Goal: Check status: Check status

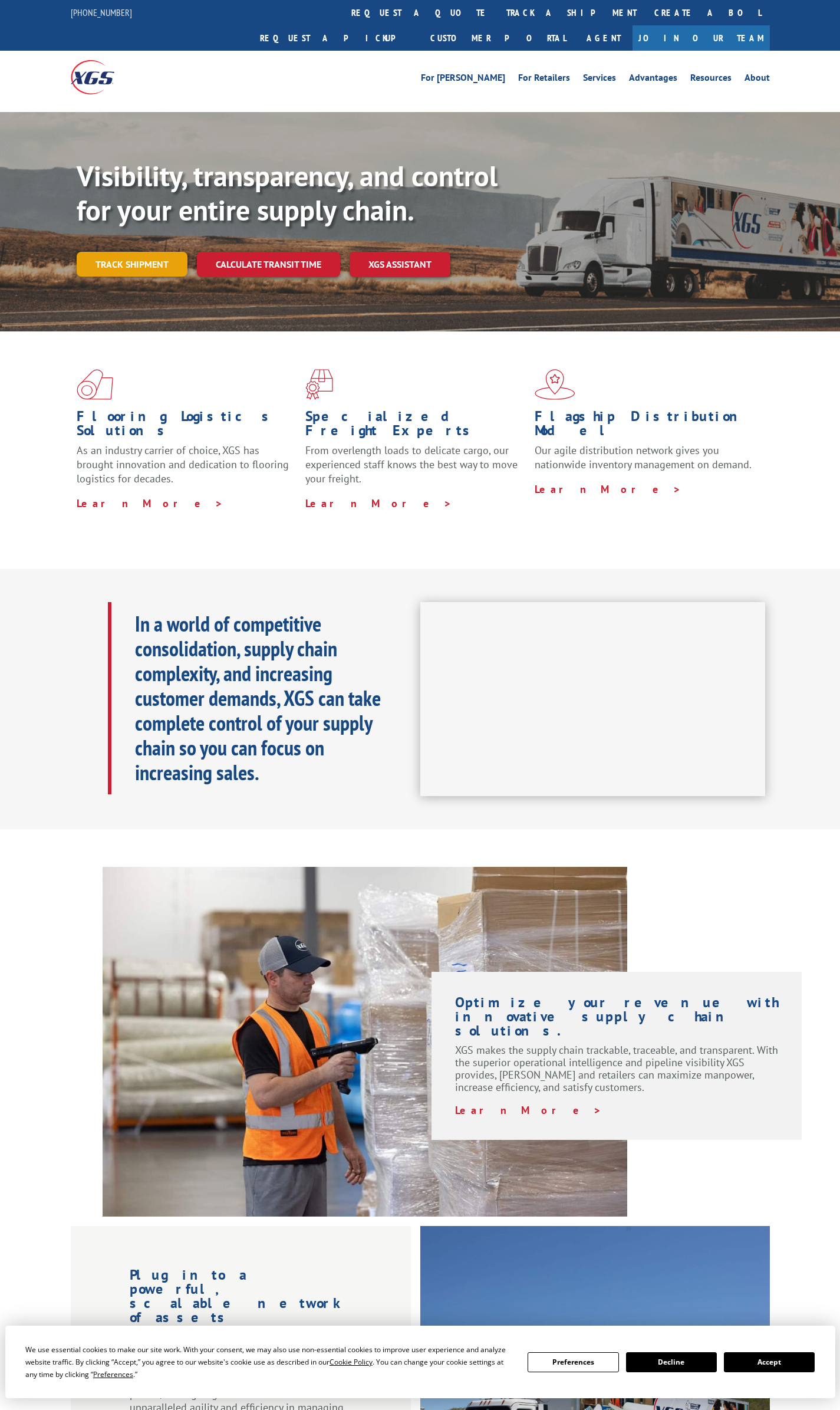
click at [170, 252] on link "Track shipment" at bounding box center [132, 264] width 111 height 25
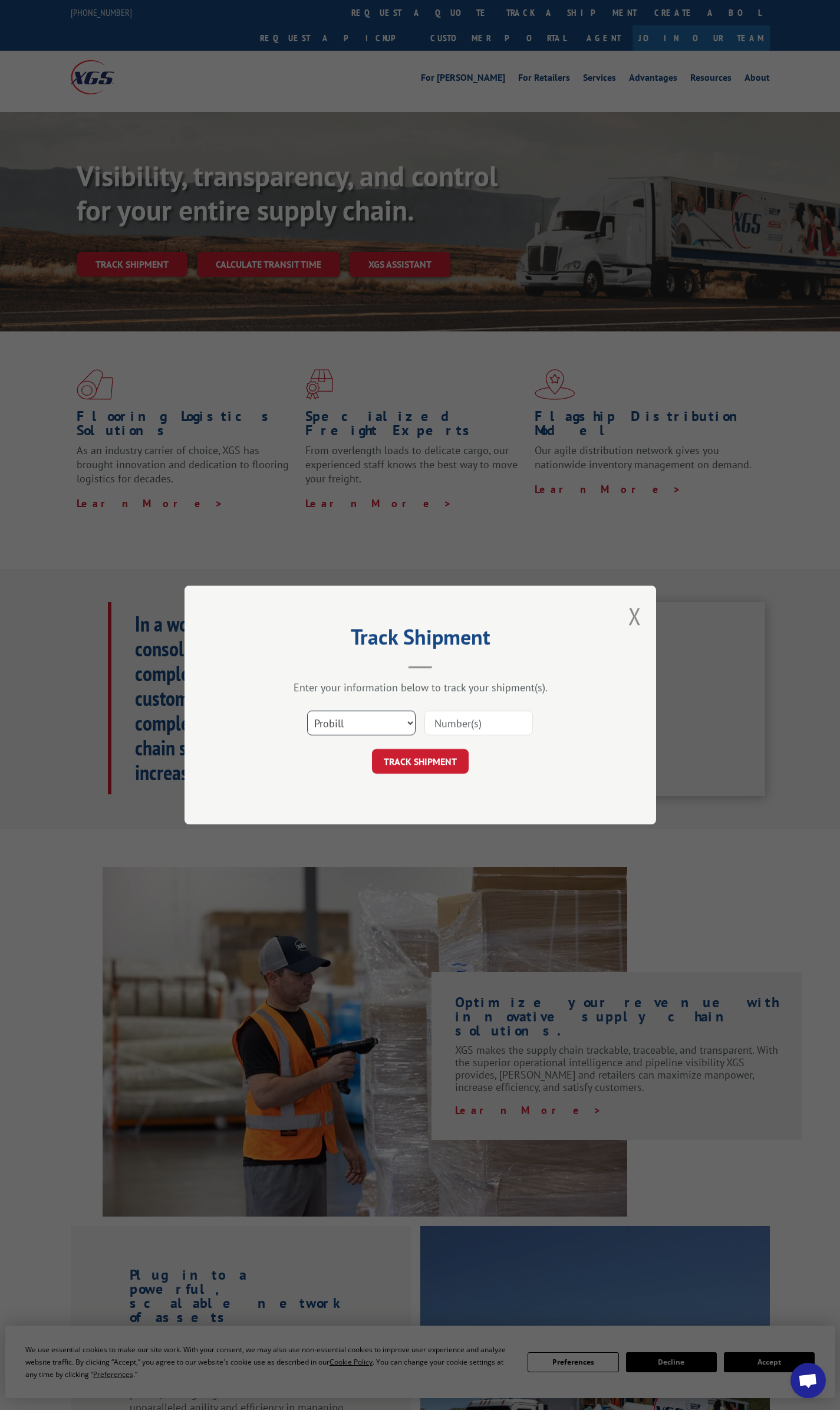
click at [373, 722] on select "Select category... Probill BOL PO" at bounding box center [361, 723] width 108 height 25
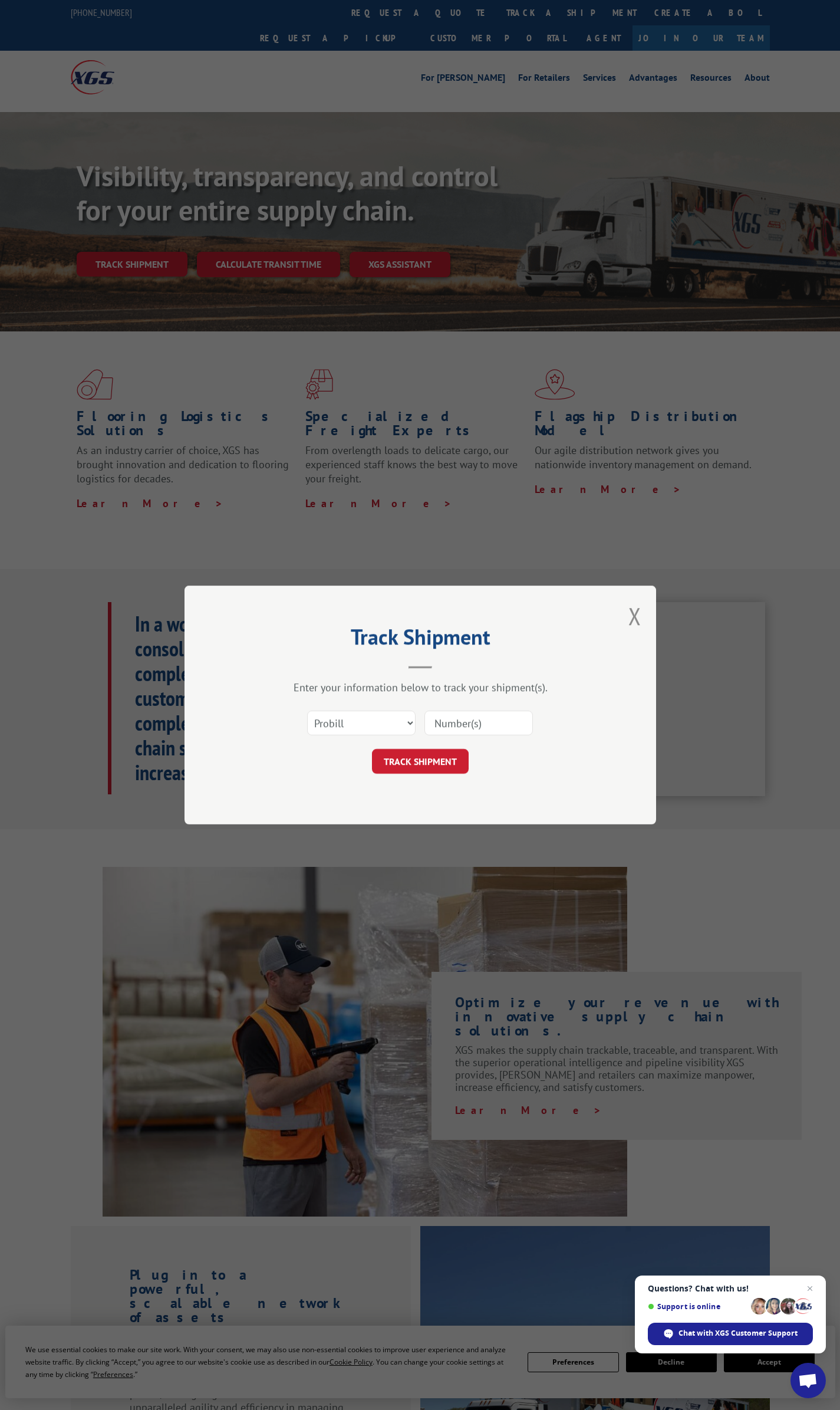
click at [424, 729] on div "Select category... Probill BOL PO" at bounding box center [420, 723] width 354 height 39
click at [449, 723] on input at bounding box center [478, 723] width 108 height 25
type input "466417"
click at [388, 762] on button "TRACK SHIPMENT" at bounding box center [420, 762] width 97 height 25
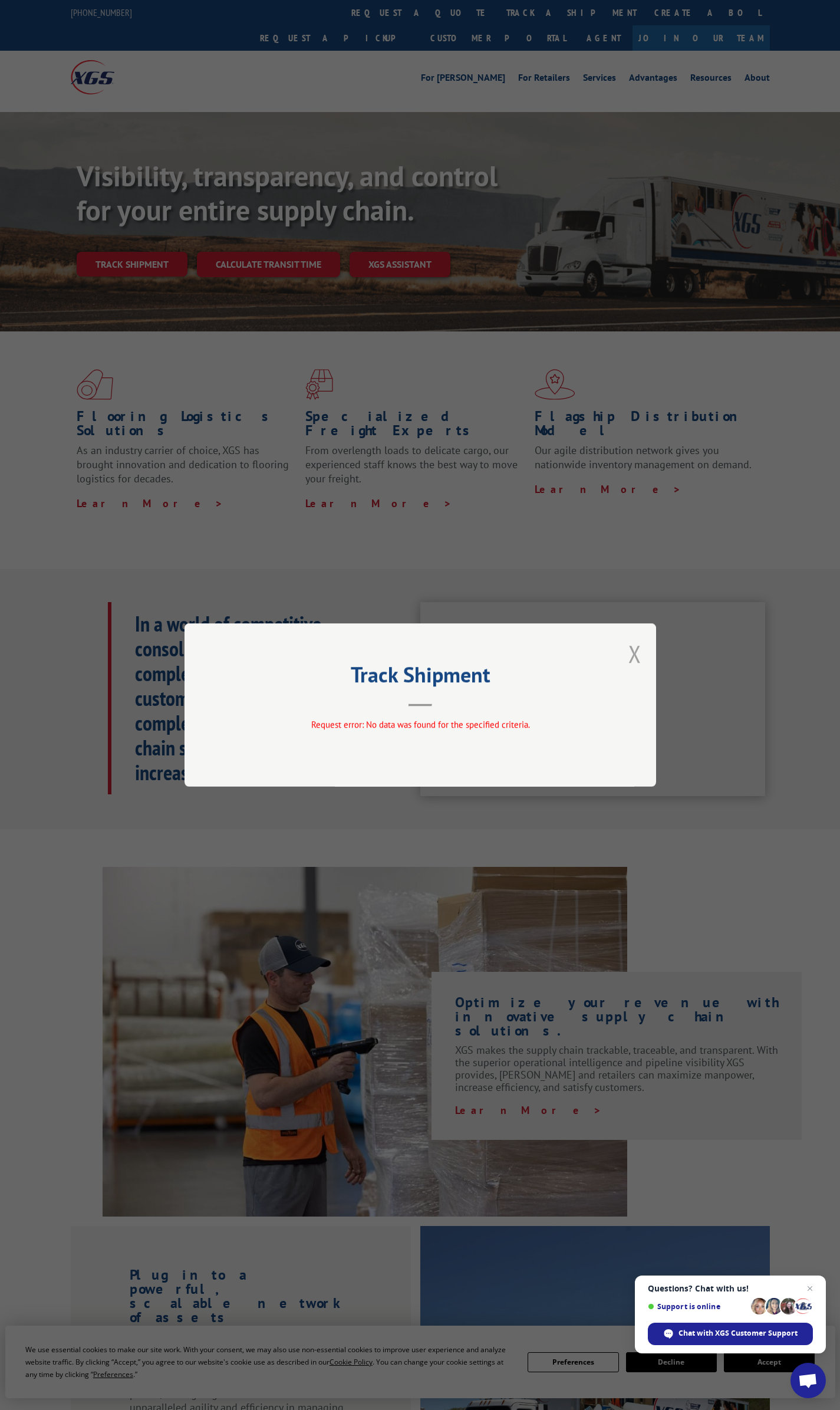
click at [632, 663] on button "Close modal" at bounding box center [635, 654] width 13 height 31
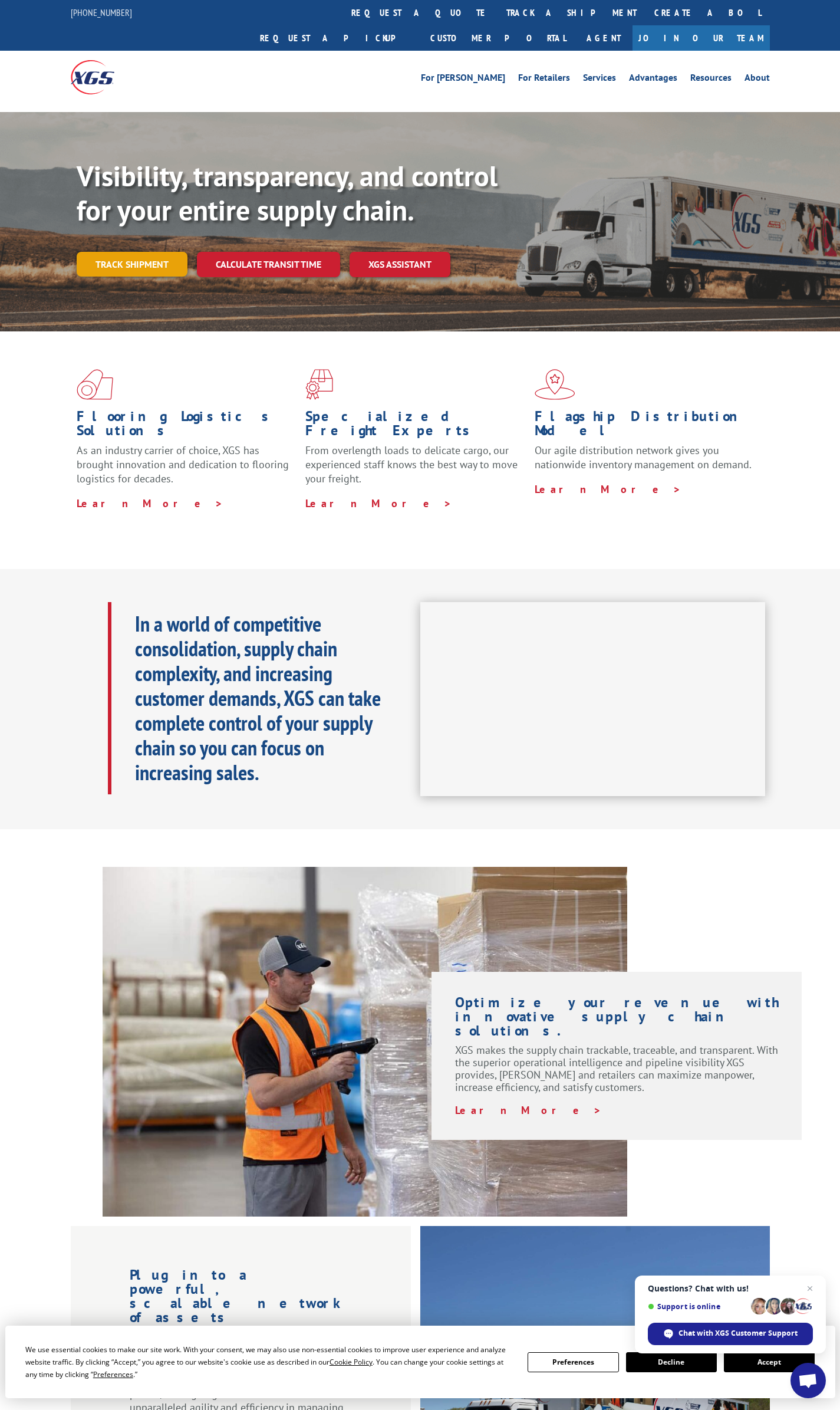
click at [142, 252] on link "Track shipment" at bounding box center [132, 264] width 111 height 25
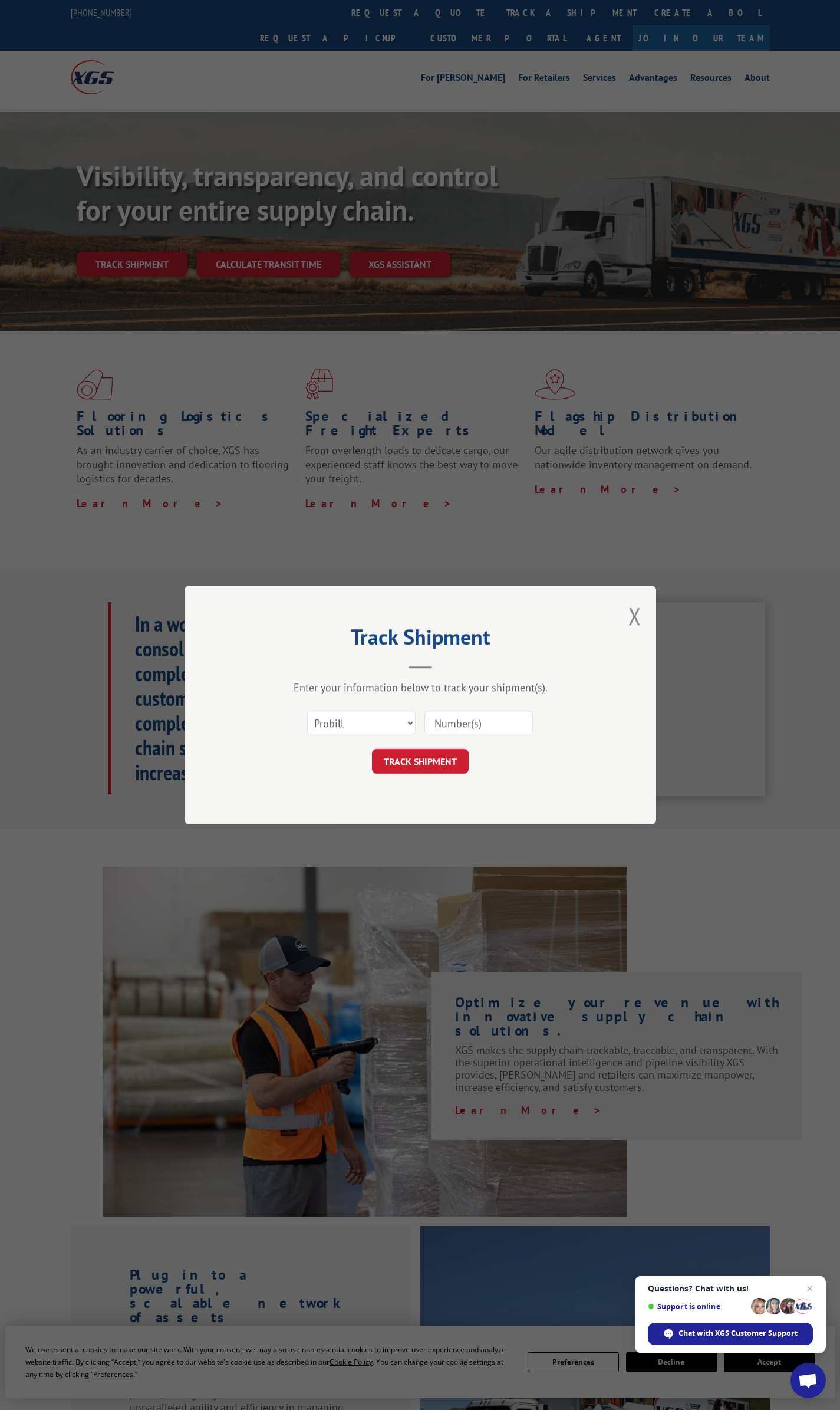
click at [373, 706] on div "Select category... Probill BOL PO" at bounding box center [420, 723] width 354 height 39
drag, startPoint x: 369, startPoint y: 720, endPoint x: 365, endPoint y: 735, distance: 15.5
click at [366, 727] on select "Select category... Probill BOL PO" at bounding box center [361, 723] width 108 height 25
select select "po"
click at [307, 711] on select "Select category... Probill BOL PO" at bounding box center [361, 723] width 108 height 25
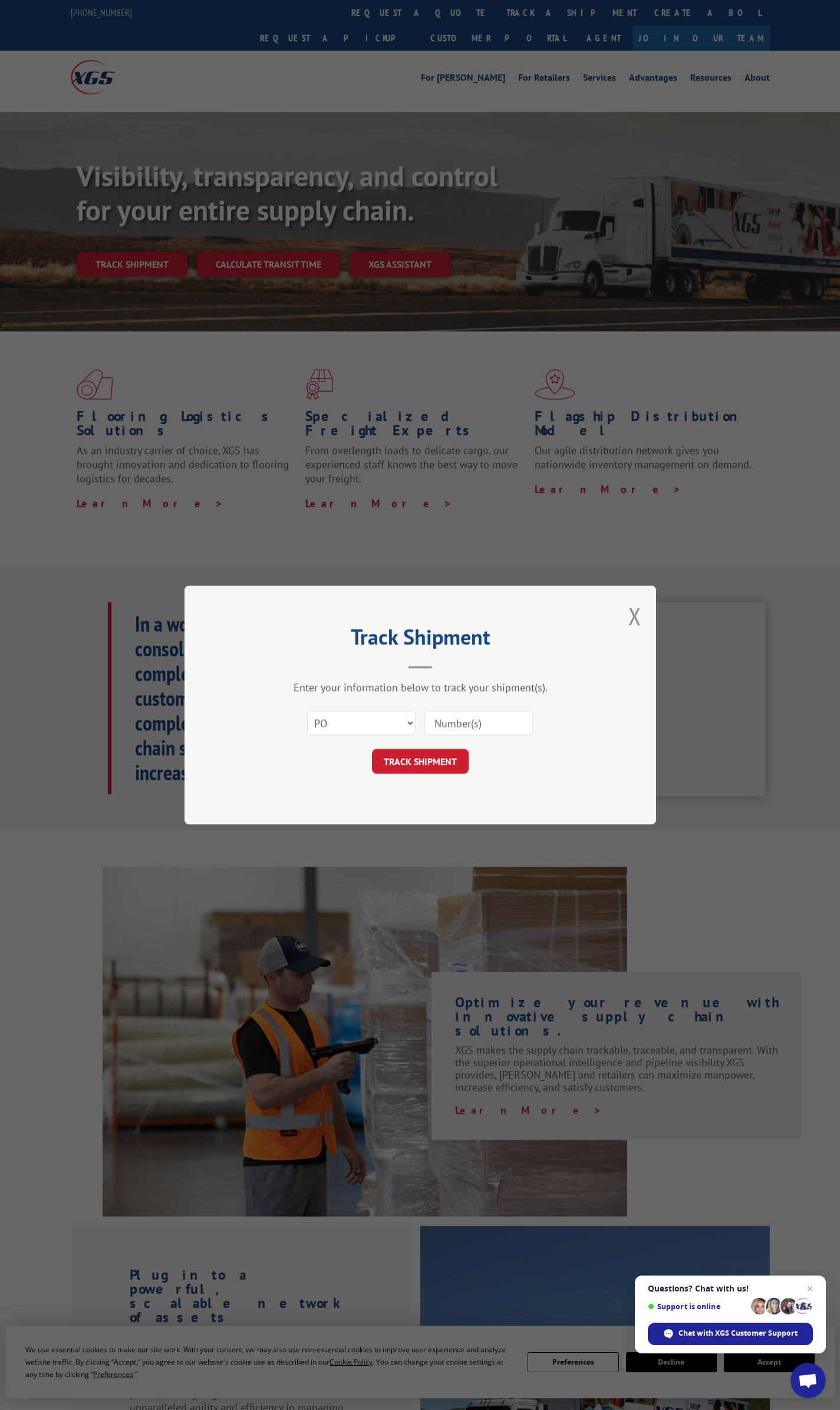
click at [471, 727] on input at bounding box center [478, 723] width 108 height 25
type input "466417"
click button "TRACK SHIPMENT" at bounding box center [420, 762] width 97 height 25
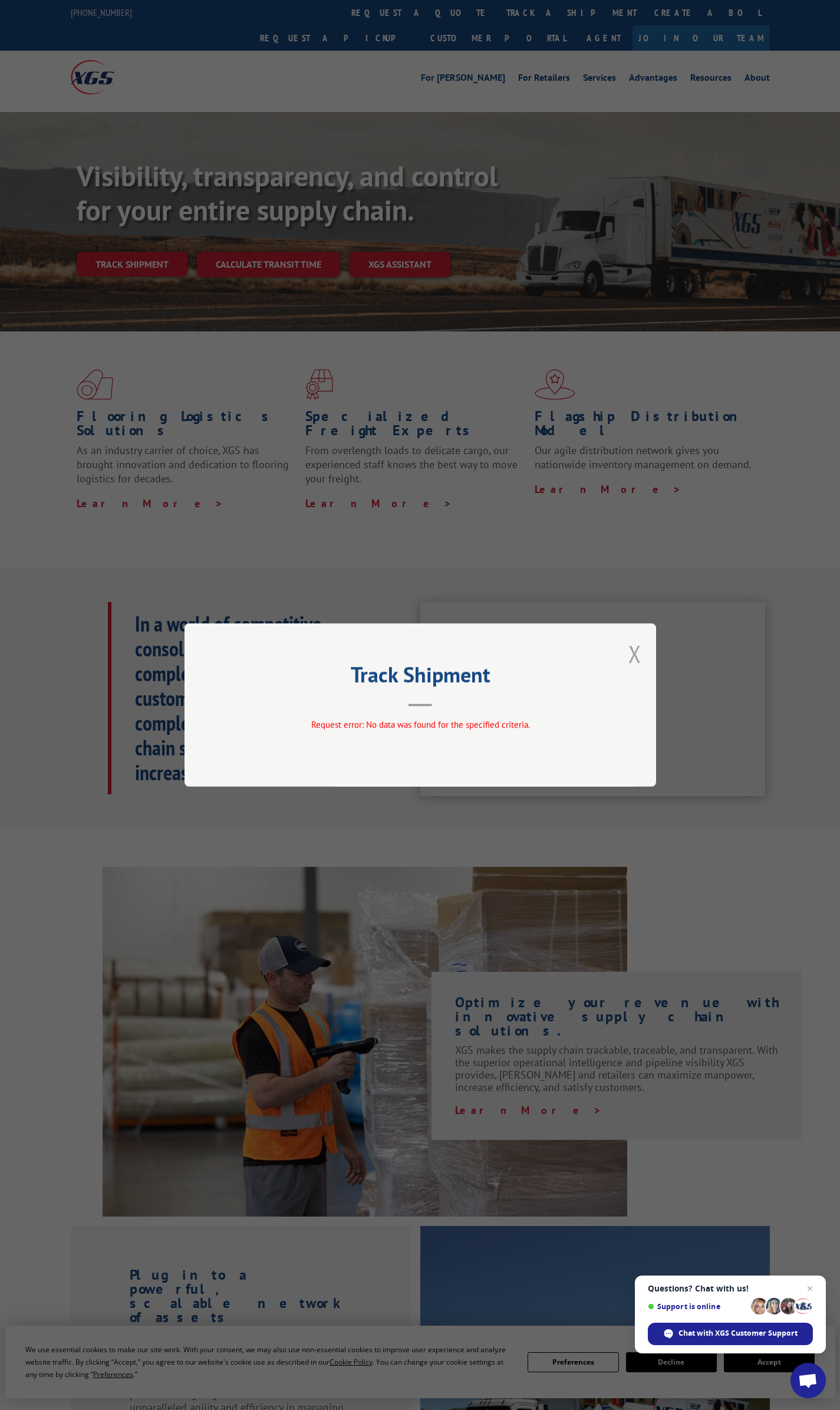
click at [633, 663] on button "Close modal" at bounding box center [635, 654] width 13 height 31
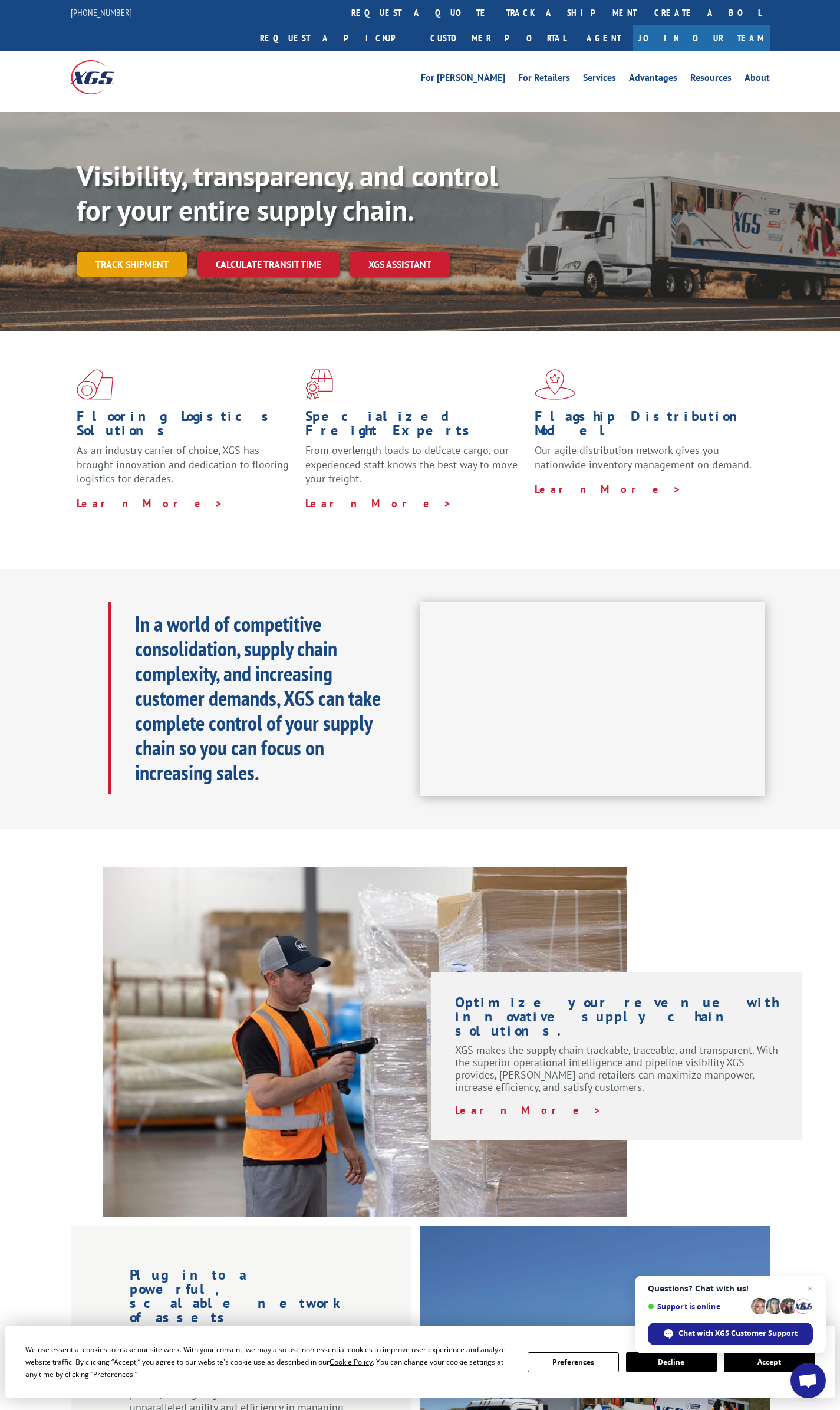
click at [120, 252] on link "Track shipment" at bounding box center [132, 264] width 111 height 25
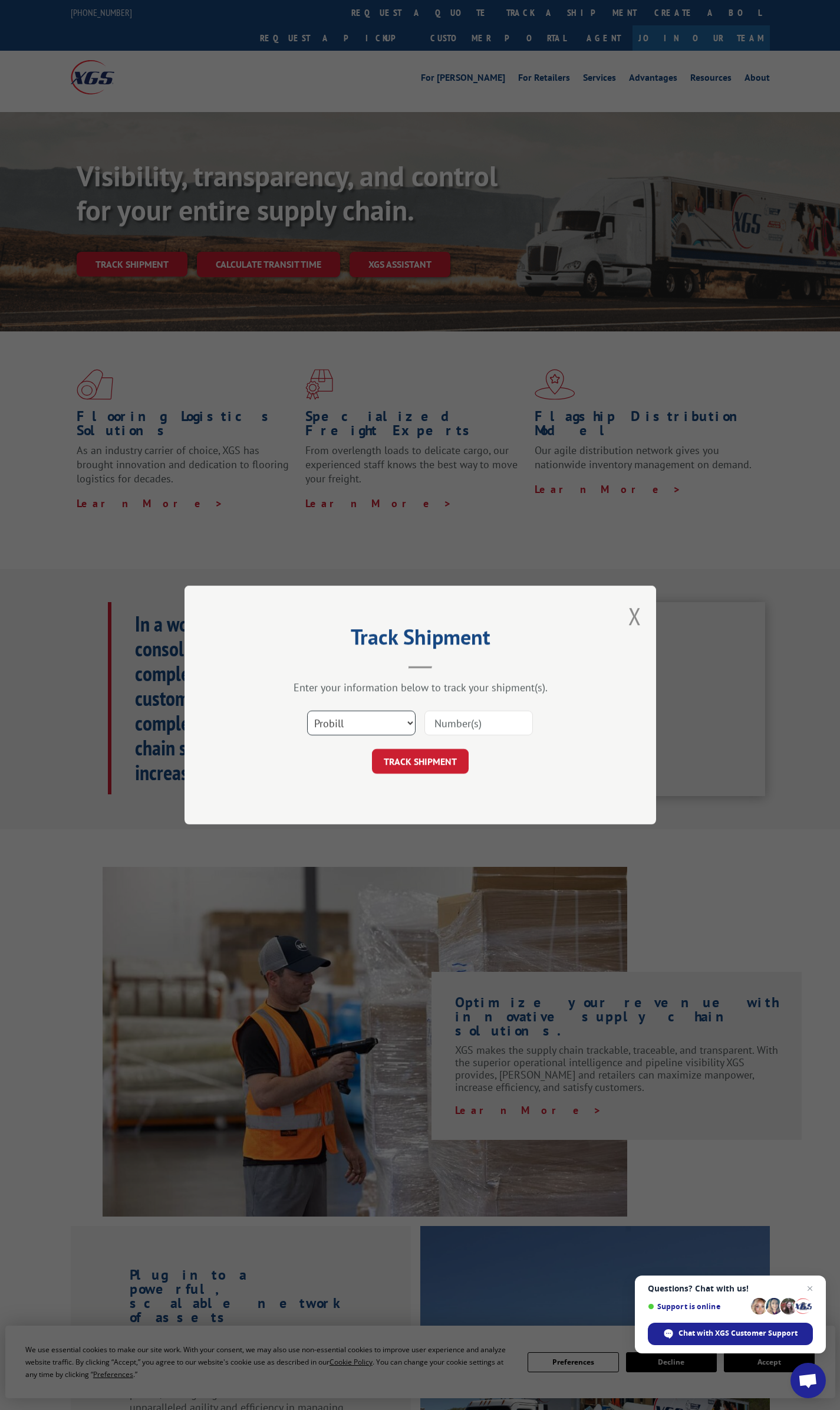
click at [377, 735] on select "Select category... Probill BOL PO" at bounding box center [361, 723] width 108 height 25
select select "bol"
click at [307, 711] on select "Select category... Probill BOL PO" at bounding box center [361, 723] width 108 height 25
click at [449, 720] on input at bounding box center [478, 723] width 108 height 25
type input "466417"
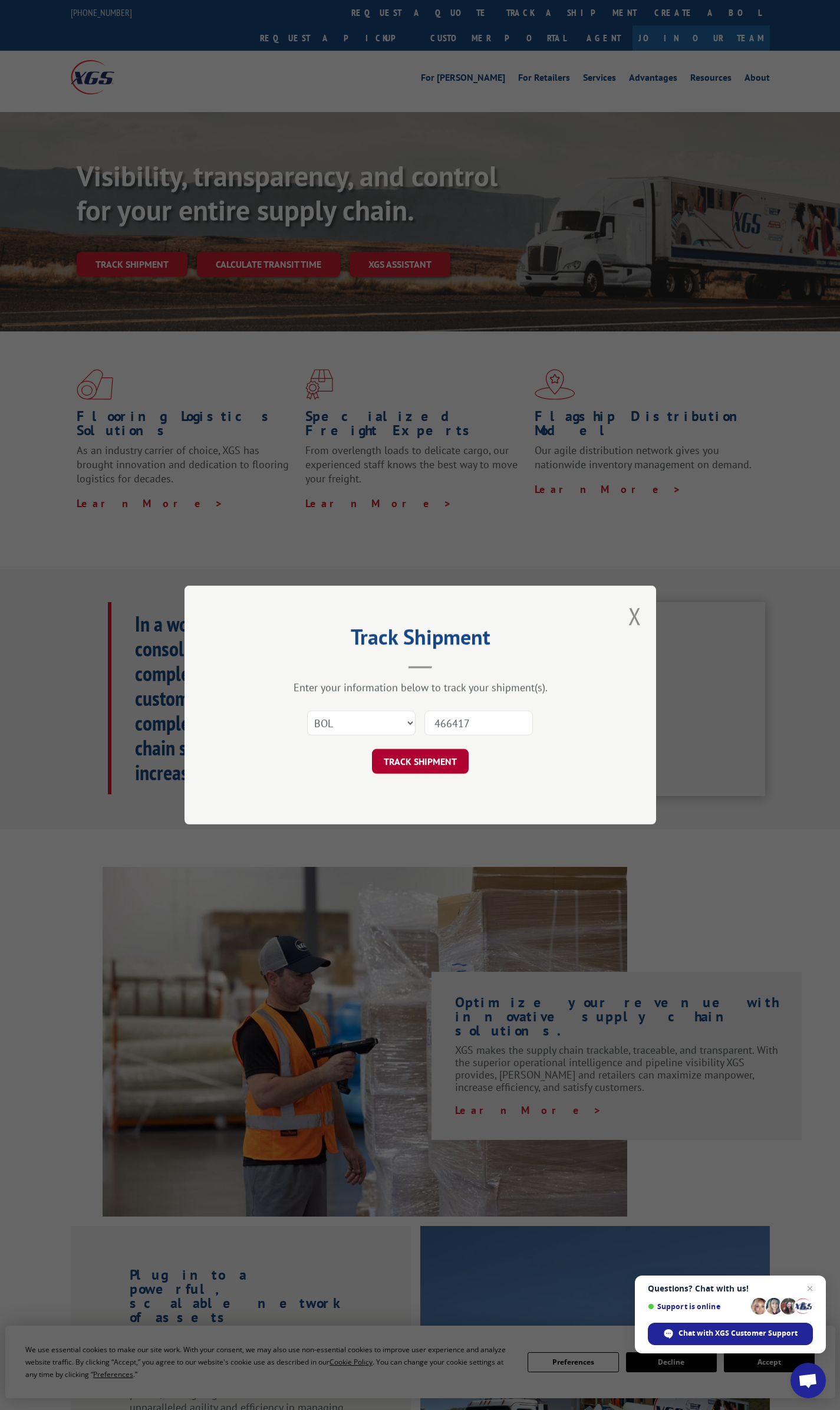
click at [438, 772] on button "TRACK SHIPMENT" at bounding box center [420, 762] width 97 height 25
